Goal: Entertainment & Leisure: Consume media (video, audio)

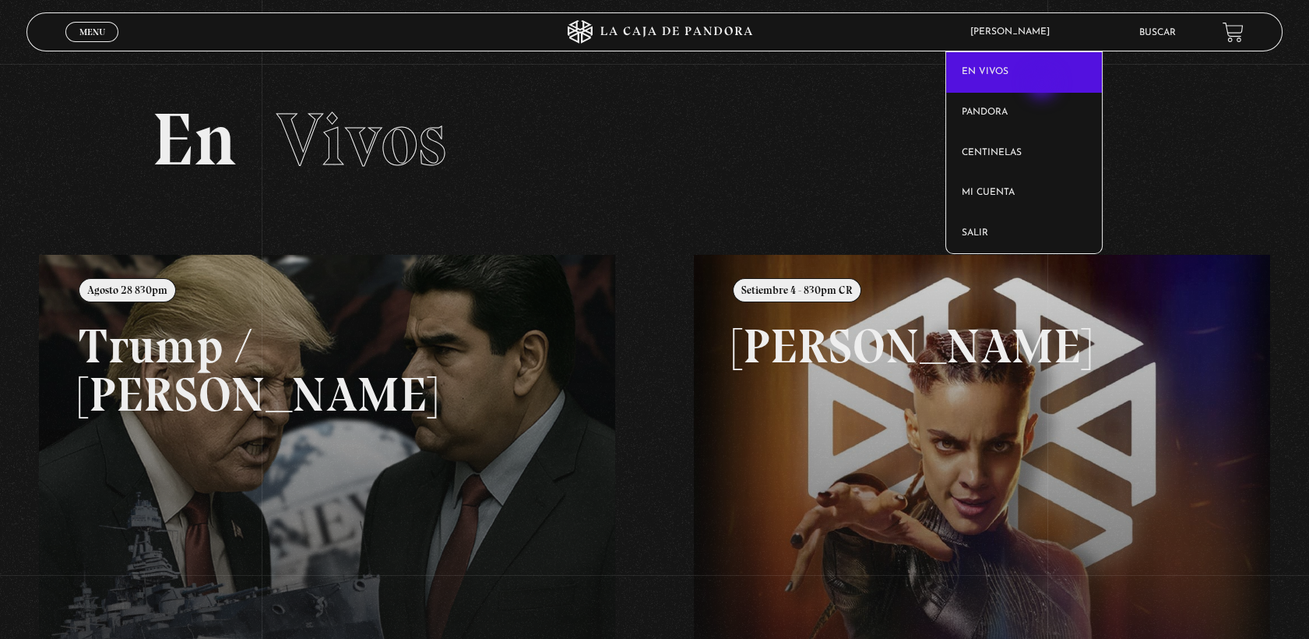
click at [1044, 84] on link "En vivos" at bounding box center [1024, 72] width 156 height 40
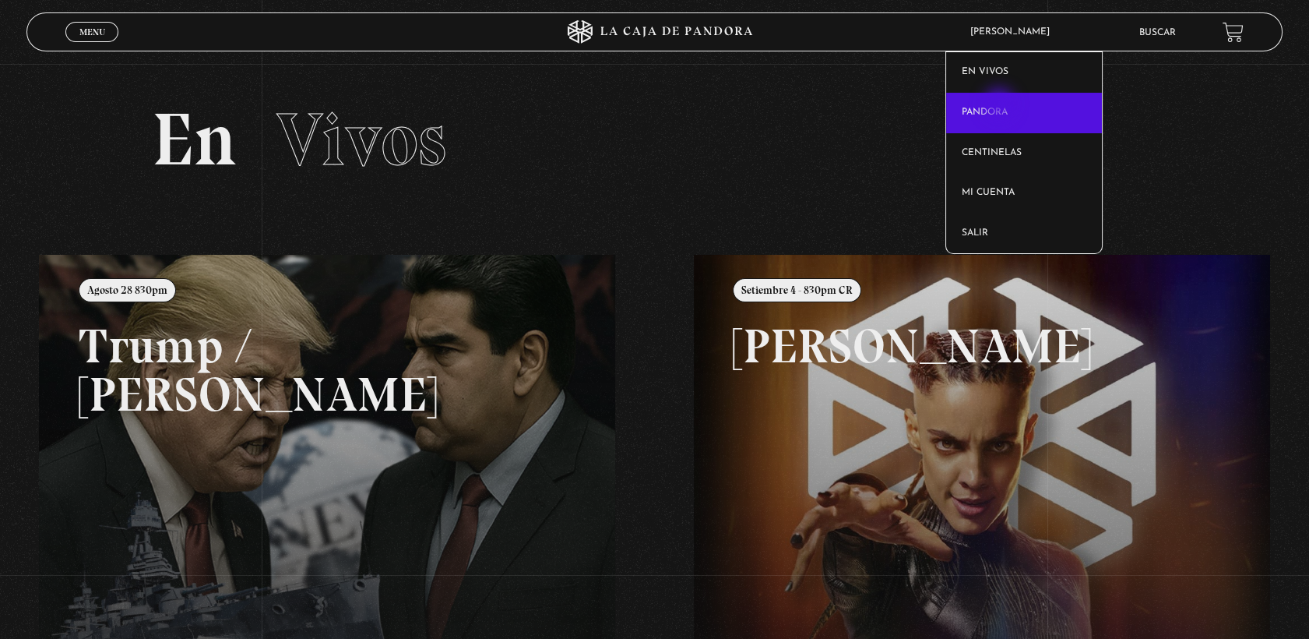
click at [1001, 105] on link "Pandora" at bounding box center [1024, 113] width 156 height 40
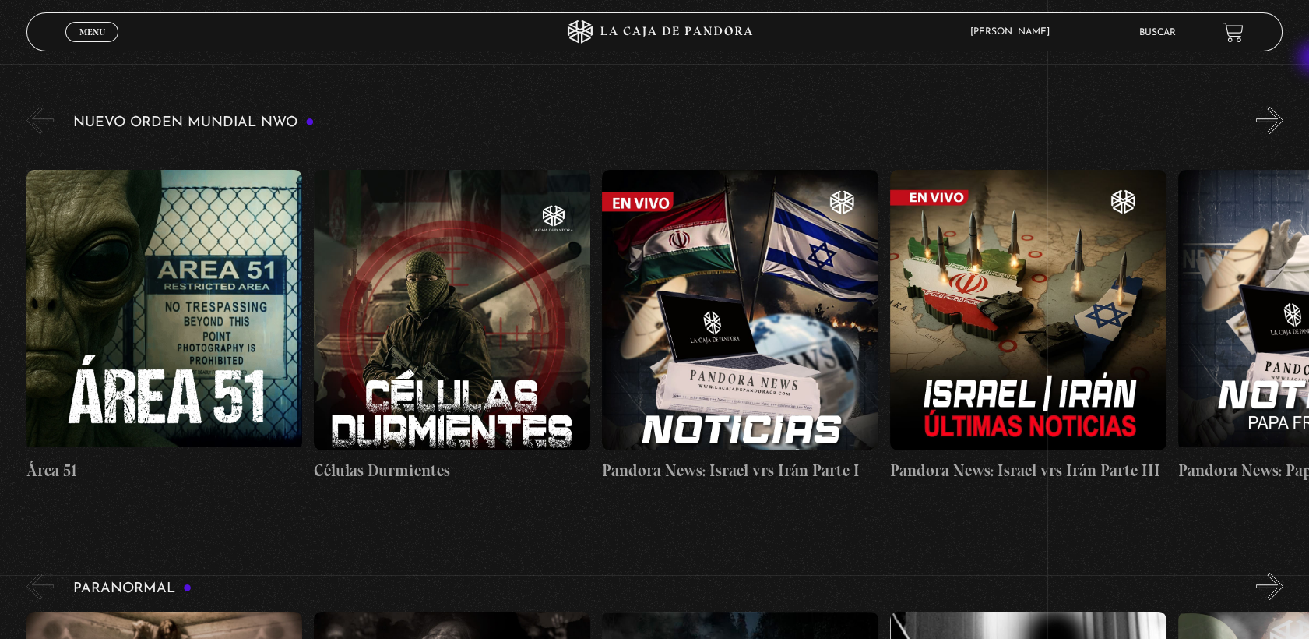
scroll to position [245, 0]
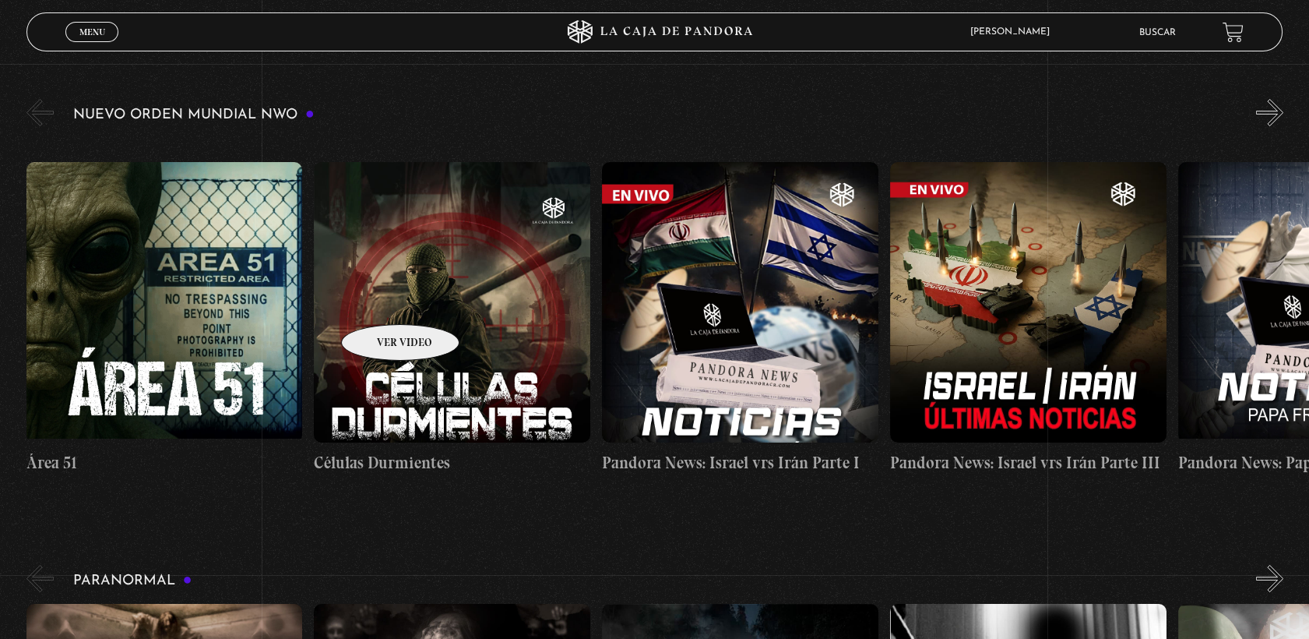
click at [380, 301] on figure at bounding box center [452, 302] width 276 height 280
